Goal: Information Seeking & Learning: Learn about a topic

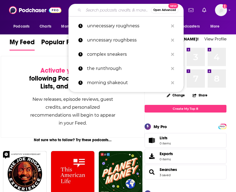
click at [98, 10] on input "Search podcasts, credits, & more..." at bounding box center [117, 10] width 67 height 9
paste input "• LGBTQ&A"
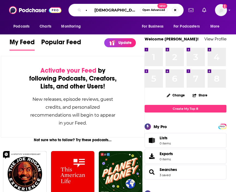
type input "• LGBTQ&A"
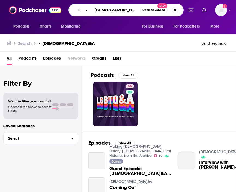
click at [95, 11] on input "• LGBTQ&A" at bounding box center [112, 10] width 57 height 9
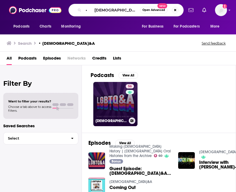
click at [107, 98] on link "56 LGBTQ&A" at bounding box center [115, 104] width 44 height 44
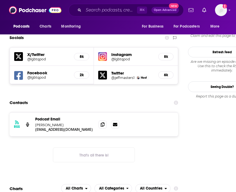
scroll to position [549, 0]
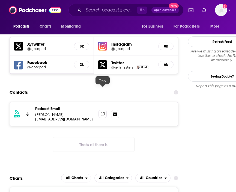
click at [104, 112] on icon at bounding box center [103, 114] width 4 height 4
click at [98, 16] on div "⌘ K Open Advanced New" at bounding box center [126, 10] width 115 height 13
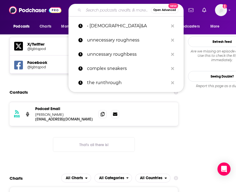
click at [96, 11] on input "Search podcasts, credits, & more..." at bounding box center [117, 10] width 67 height 9
paste input "• Teachers off Duty"
type input "• Teachers off Duty"
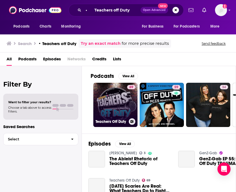
click at [110, 96] on link "69 Teachers Off Duty" at bounding box center [115, 105] width 44 height 44
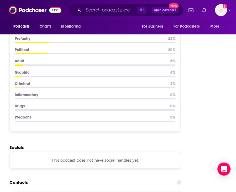
scroll to position [828, 0]
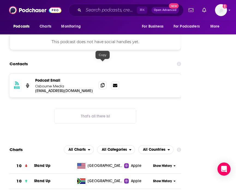
click at [105, 81] on span at bounding box center [103, 85] width 8 height 8
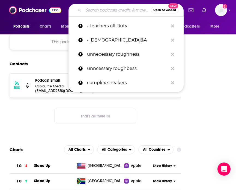
click at [88, 13] on input "Search podcasts, credits, & more..." at bounding box center [117, 10] width 67 height 9
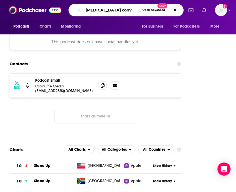
type input "breast cancer conversations"
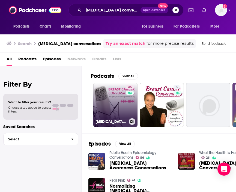
click at [112, 116] on link "45 Breast Cancer Conversations" at bounding box center [115, 105] width 44 height 44
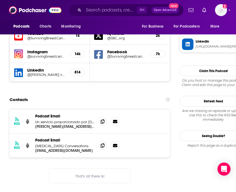
scroll to position [572, 0]
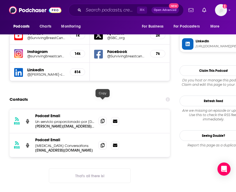
click at [100, 117] on span at bounding box center [103, 121] width 8 height 8
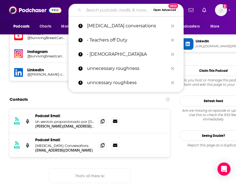
click at [95, 11] on input "Search podcasts, credits, & more..." at bounding box center [117, 10] width 67 height 9
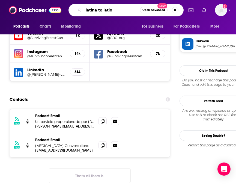
type input "latina to latina"
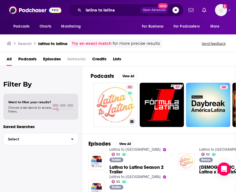
click at [105, 113] on link "52 Latina to Latina" at bounding box center [115, 105] width 44 height 44
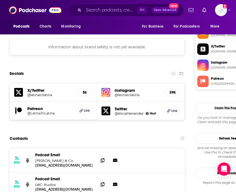
scroll to position [517, 0]
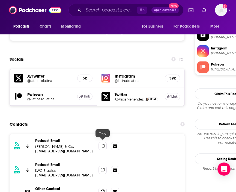
click at [102, 168] on icon at bounding box center [103, 170] width 4 height 4
click at [90, 10] on input "Search podcasts, credits, & more..." at bounding box center [111, 10] width 54 height 9
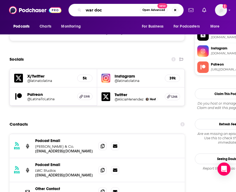
type input "war docs"
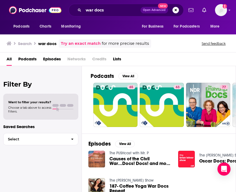
scroll to position [65, 0]
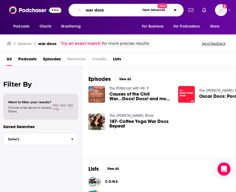
drag, startPoint x: 116, startPoint y: 10, endPoint x: 67, endPoint y: 6, distance: 48.5
click at [67, 6] on div "Podcasts Charts Monitoring war docs Open Advanced New For Business For Podcaste…" at bounding box center [124, 10] width 120 height 13
type input "runna podcast"
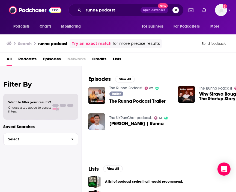
scroll to position [65, 13]
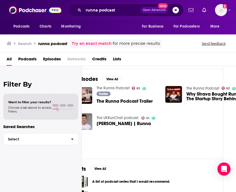
click at [120, 88] on link "The Runna Podcast" at bounding box center [113, 88] width 33 height 5
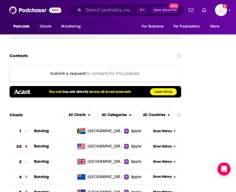
scroll to position [922, 0]
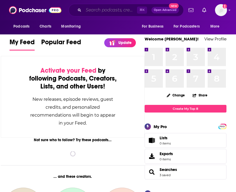
click at [96, 10] on input "Search podcasts, credits, & more..." at bounding box center [111, 10] width 54 height 9
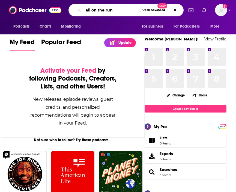
type input "ali on the run"
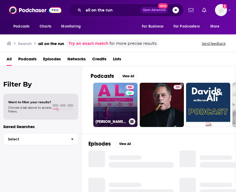
click at [97, 101] on link "66 Ali on the Run Show" at bounding box center [115, 105] width 44 height 44
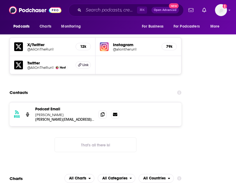
scroll to position [832, 0]
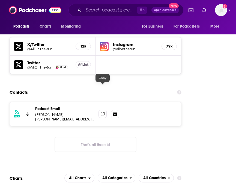
click at [102, 112] on icon at bounding box center [103, 114] width 4 height 4
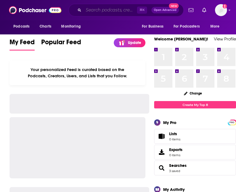
click at [96, 9] on input "Search podcasts, credits, & more..." at bounding box center [111, 10] width 54 height 9
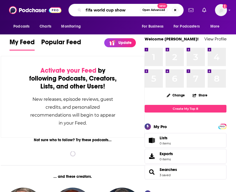
type input "fifa world cup show"
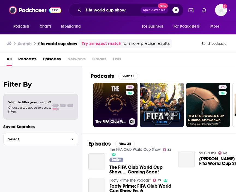
click at [105, 121] on h3 "The FIFA Club World Cup Show" at bounding box center [111, 121] width 31 height 5
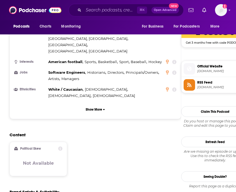
scroll to position [538, 0]
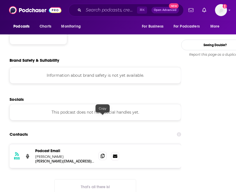
click at [104, 154] on icon at bounding box center [103, 156] width 4 height 4
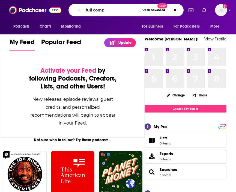
type input "full comp"
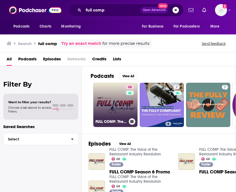
click at [108, 101] on link "68 FULL COMP: The Voice of the Restaurant Industry Revolution" at bounding box center [115, 105] width 44 height 44
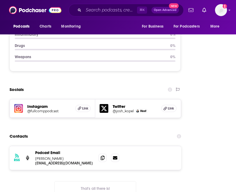
scroll to position [809, 0]
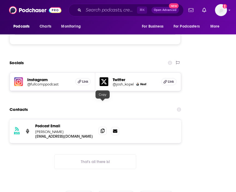
click at [102, 129] on icon at bounding box center [103, 131] width 4 height 4
click at [100, 10] on input "Search podcasts, credits, & more..." at bounding box center [111, 10] width 54 height 9
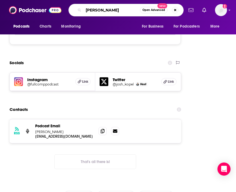
type input "[PERSON_NAME]"
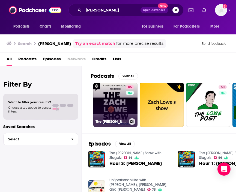
click at [125, 100] on link "85 The [PERSON_NAME] Show" at bounding box center [115, 105] width 44 height 44
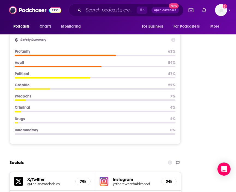
scroll to position [734, 0]
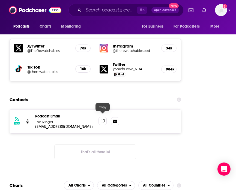
click at [102, 119] on icon at bounding box center [103, 121] width 4 height 4
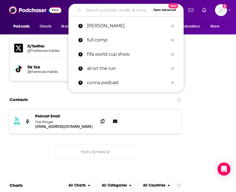
click at [95, 8] on input "Search podcasts, credits, & more..." at bounding box center [117, 10] width 67 height 9
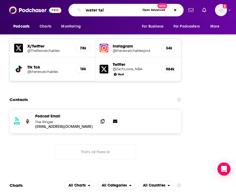
type input "water talk"
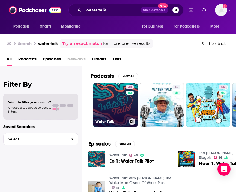
click at [109, 124] on div "Water Talk" at bounding box center [116, 121] width 40 height 7
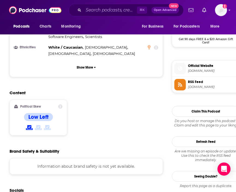
scroll to position [565, 0]
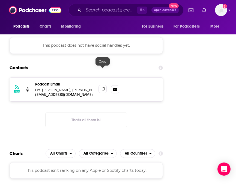
click at [104, 87] on icon at bounding box center [103, 89] width 4 height 4
click at [96, 8] on input "Search podcasts, credits, & more..." at bounding box center [111, 10] width 54 height 9
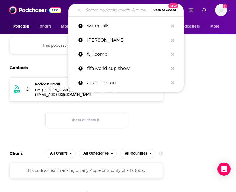
paste input "• Unnecessary Roughness"
type input "• Unnecessary Roughness"
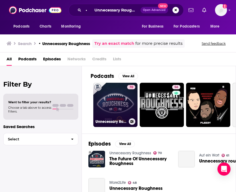
click at [112, 103] on link "70 Unnecessary Roughness" at bounding box center [115, 105] width 44 height 44
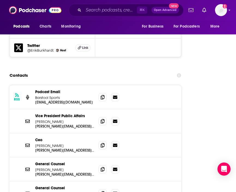
scroll to position [890, 0]
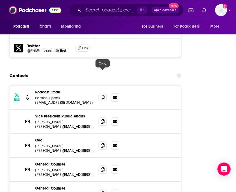
click at [103, 95] on icon at bounding box center [103, 97] width 4 height 4
